Goal: Use online tool/utility: Utilize a website feature to perform a specific function

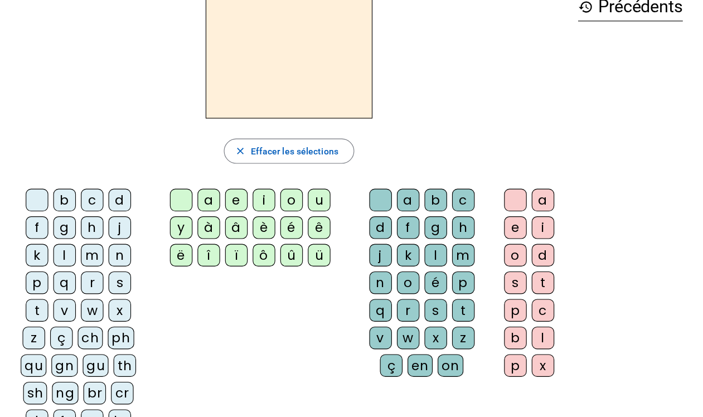
scroll to position [64, 0]
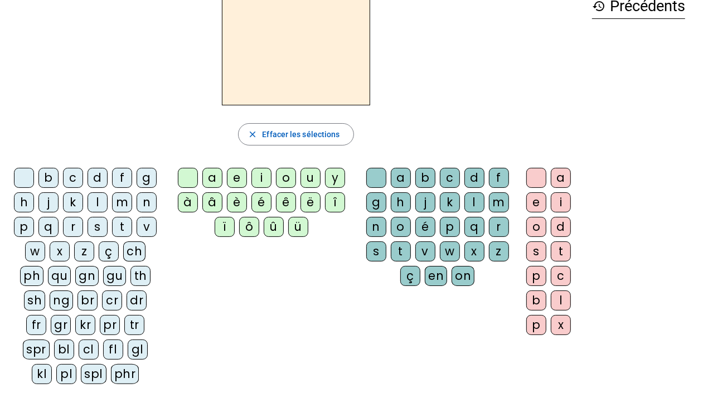
drag, startPoint x: 465, startPoint y: 3, endPoint x: 279, endPoint y: 332, distance: 377.2
click at [279, 332] on div "b c d f g h j k l m n p q r s t v w x z ç ch ph qu gn gu th [PERSON_NAME] br cr…" at bounding box center [296, 278] width 574 height 230
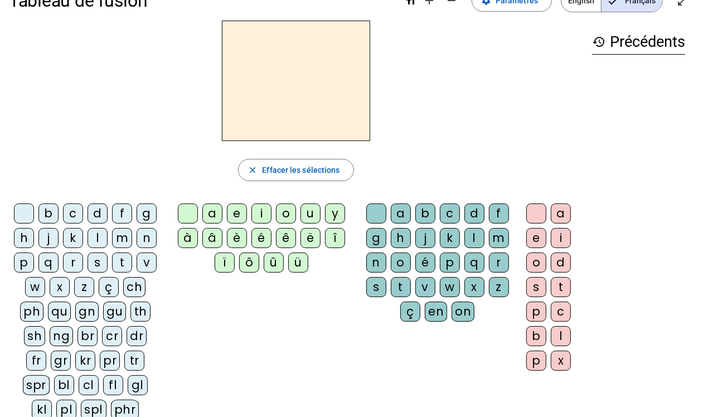
scroll to position [31, 0]
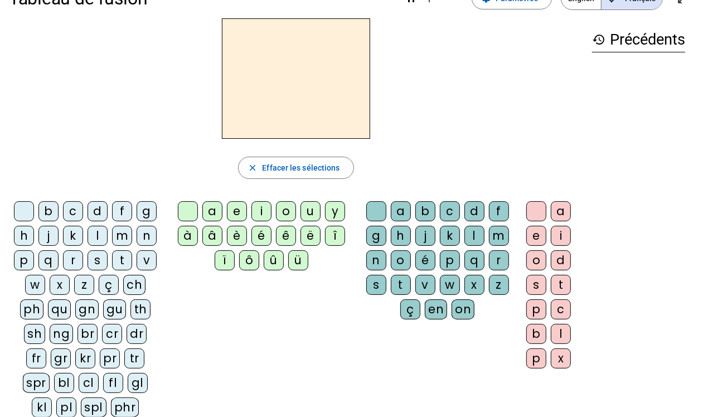
click at [124, 333] on div "tr" at bounding box center [134, 358] width 20 height 20
click at [258, 239] on div "é" at bounding box center [261, 236] width 20 height 20
click at [127, 333] on div "dr" at bounding box center [137, 334] width 20 height 20
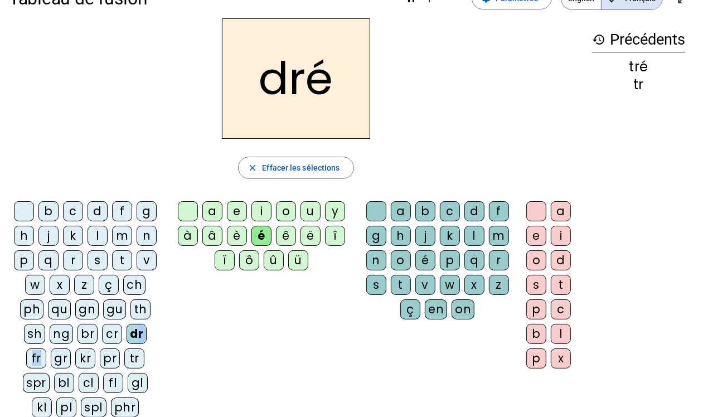
drag, startPoint x: 85, startPoint y: 361, endPoint x: 113, endPoint y: 357, distance: 28.1
click at [113, 333] on div "b c d f g h j k l m n p q r s t v w x z ç ch ph qu gn gu th [PERSON_NAME] br cr…" at bounding box center [87, 311] width 148 height 221
click at [46, 333] on div "fr" at bounding box center [36, 358] width 20 height 20
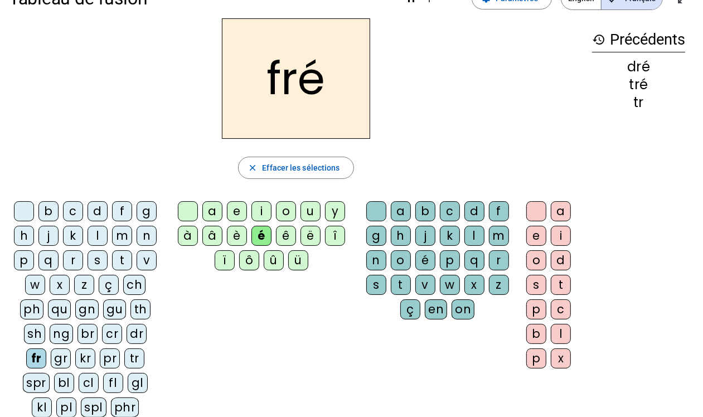
click at [71, 333] on div "gr" at bounding box center [61, 358] width 20 height 20
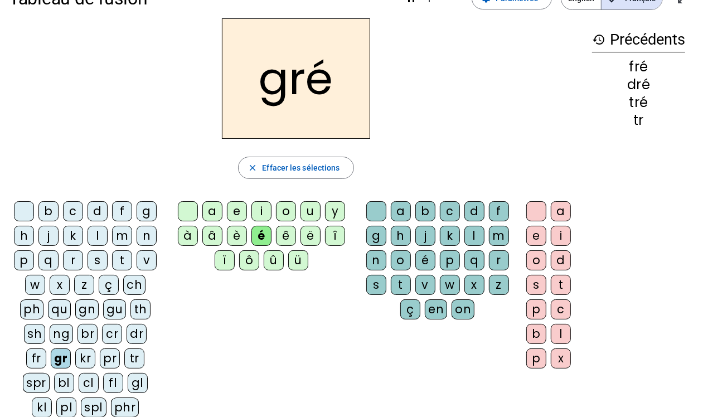
click at [74, 333] on div "bl" at bounding box center [64, 383] width 20 height 20
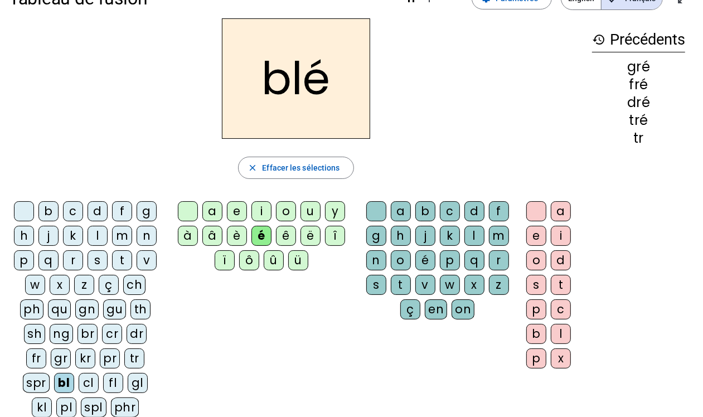
click at [100, 333] on div "pr" at bounding box center [110, 358] width 20 height 20
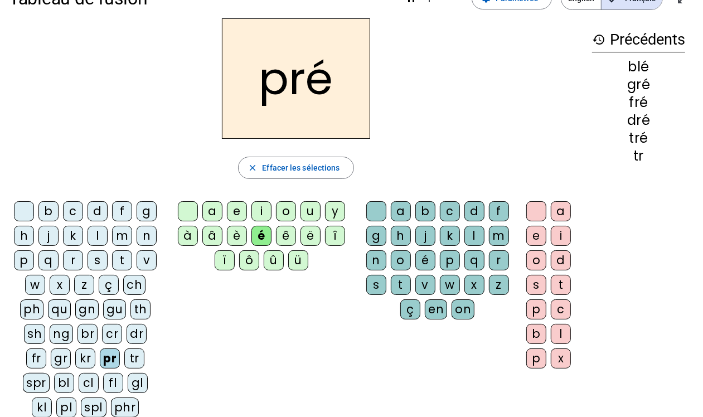
click at [286, 235] on div "ê" at bounding box center [286, 236] width 20 height 20
click at [124, 333] on div "tr" at bounding box center [134, 358] width 20 height 20
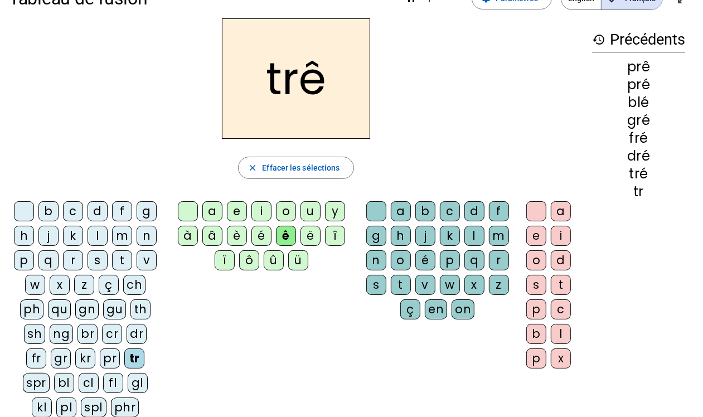
click at [46, 333] on div "fr" at bounding box center [36, 358] width 20 height 20
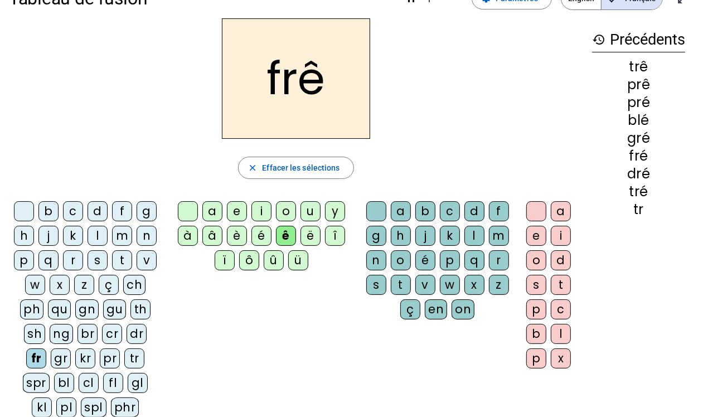
click at [71, 333] on div "gr" at bounding box center [61, 358] width 20 height 20
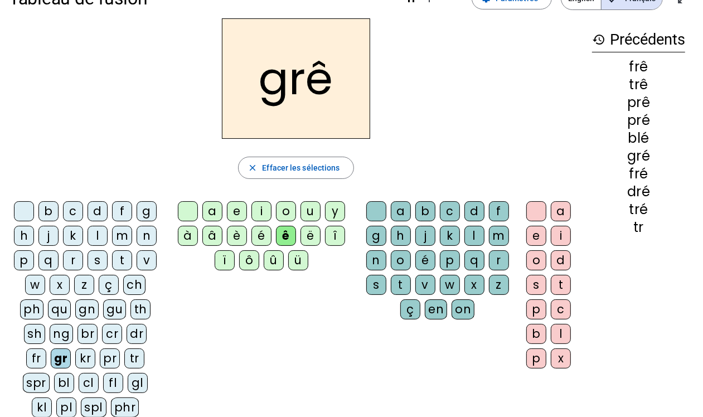
click at [77, 333] on div "br" at bounding box center [87, 334] width 20 height 20
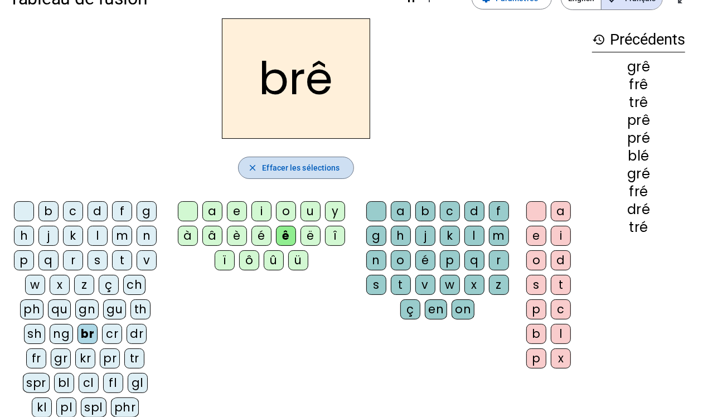
click at [294, 169] on span "Effacer les sélections" at bounding box center [300, 167] width 77 height 13
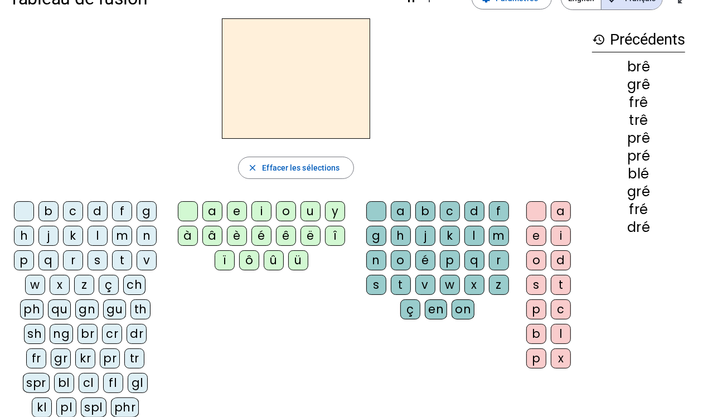
click at [238, 236] on div "è" at bounding box center [237, 236] width 20 height 20
click at [127, 333] on div "dr" at bounding box center [137, 334] width 20 height 20
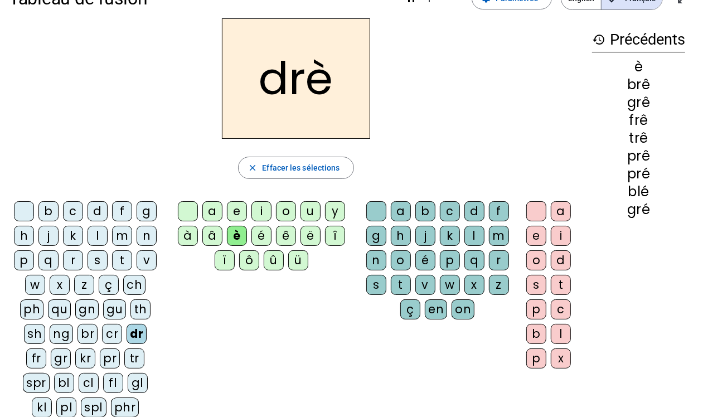
click at [46, 333] on div "fr" at bounding box center [36, 358] width 20 height 20
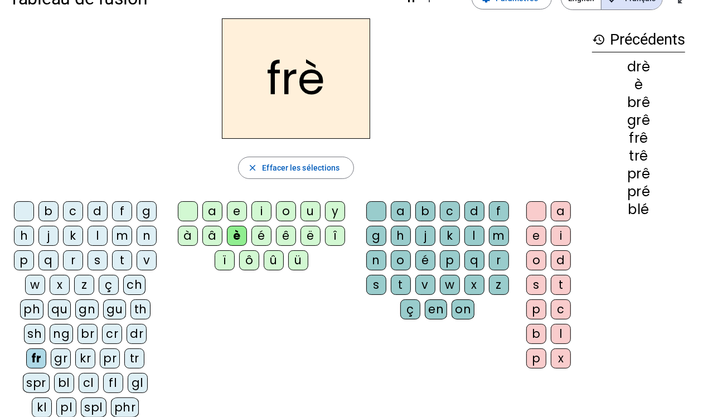
click at [102, 333] on div "cr" at bounding box center [112, 334] width 20 height 20
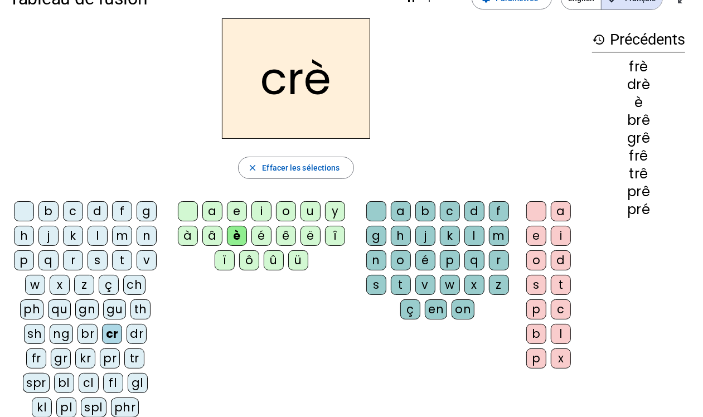
click at [77, 333] on div "br" at bounding box center [87, 334] width 20 height 20
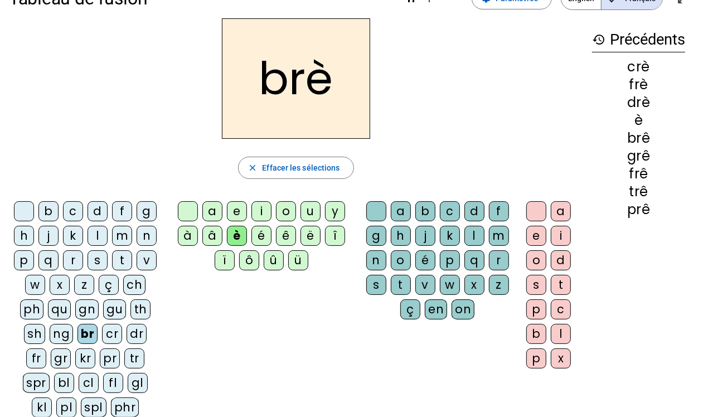
click at [71, 333] on div "gr" at bounding box center [61, 358] width 20 height 20
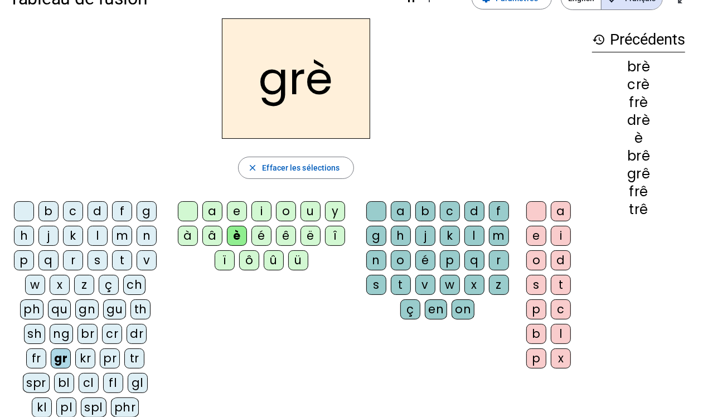
click at [76, 333] on div "pl" at bounding box center [66, 407] width 20 height 20
